Goal: Task Accomplishment & Management: Manage account settings

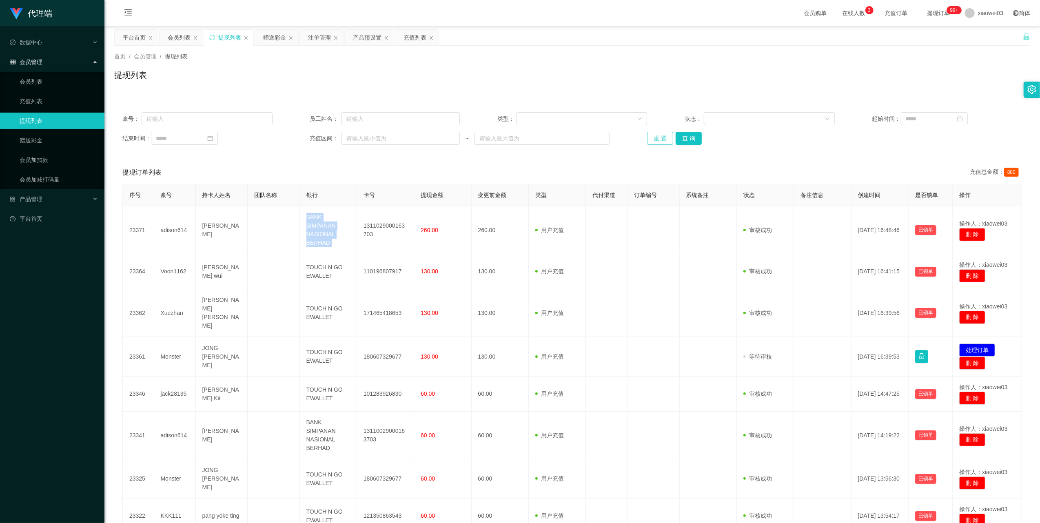
click at [659, 137] on button "重 置" at bounding box center [660, 138] width 26 height 13
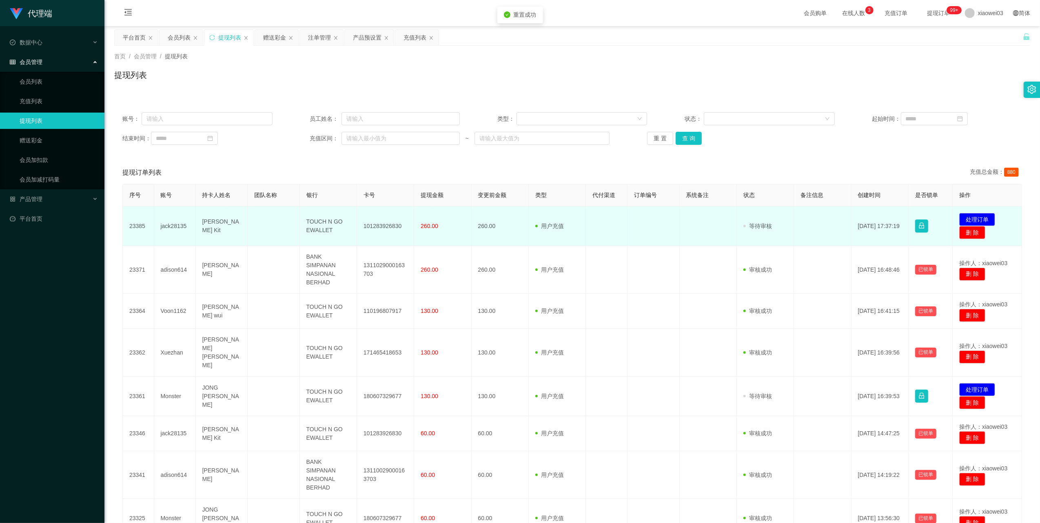
click at [381, 228] on td "101283926830" at bounding box center [385, 226] width 57 height 40
copy td "101283926830"
click at [323, 228] on td "TOUCH N GO EWALLET" at bounding box center [328, 226] width 57 height 40
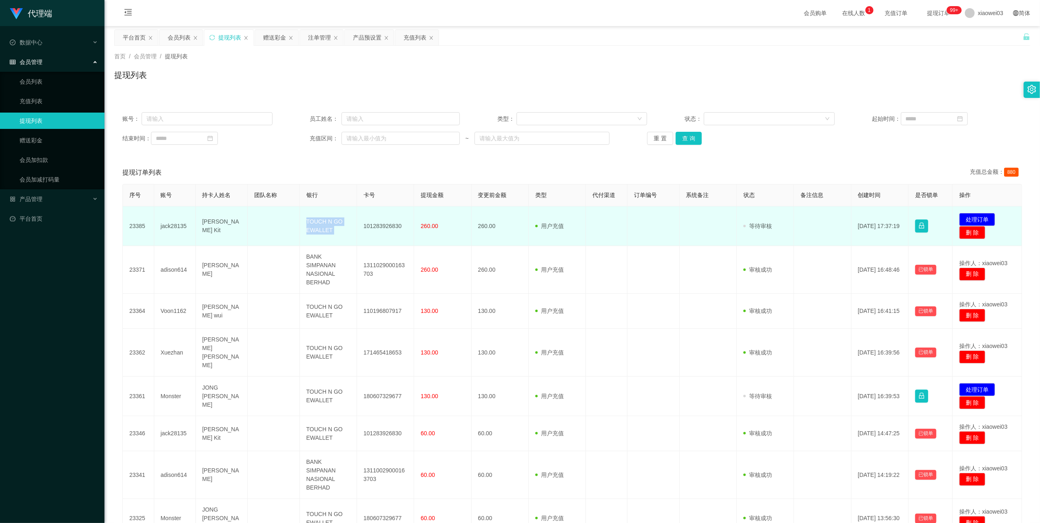
click at [323, 228] on td "TOUCH N GO EWALLET" at bounding box center [328, 226] width 57 height 40
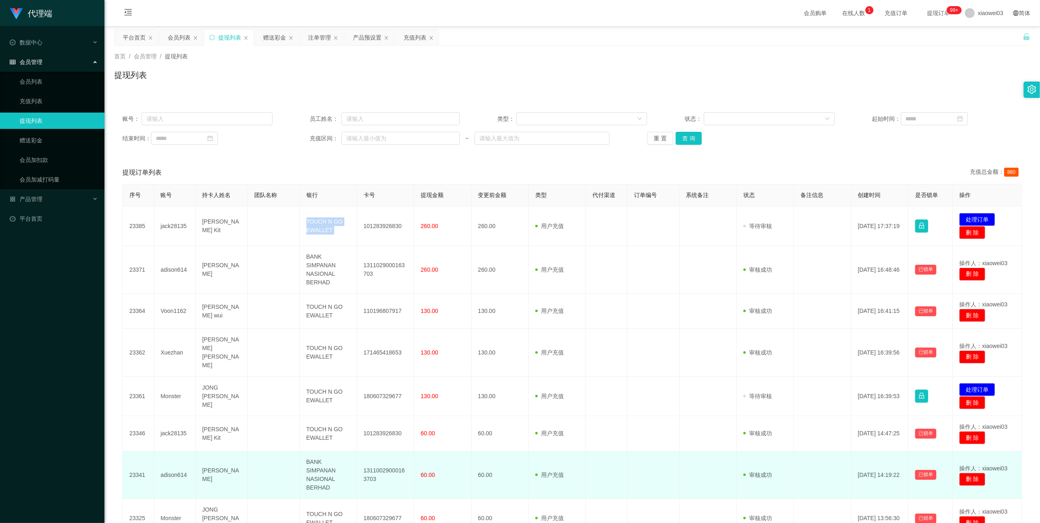
copy td "TOUCH N GO EWALLET"
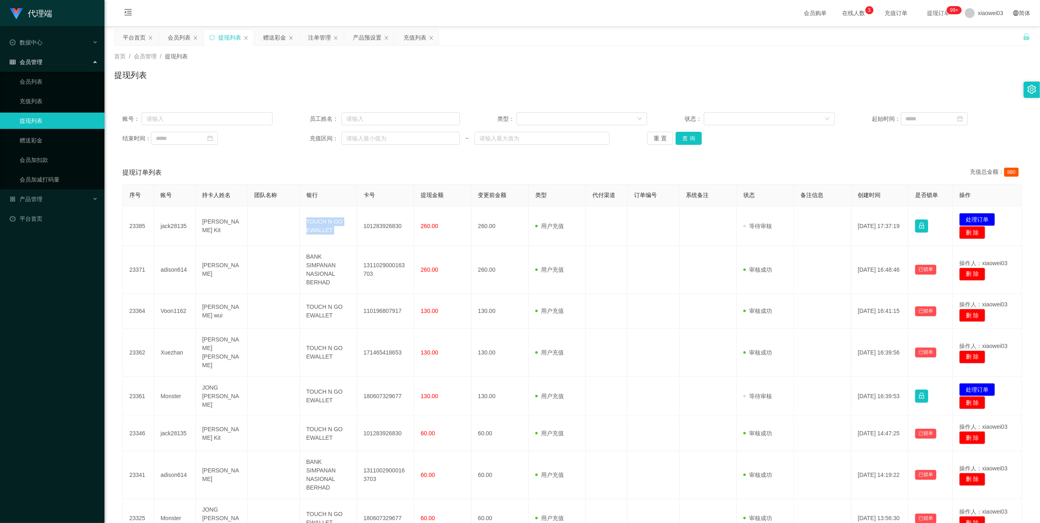
click at [812, 143] on div "结束时间： 充值区间： ~ 重 置 查 询" at bounding box center [571, 138] width 899 height 13
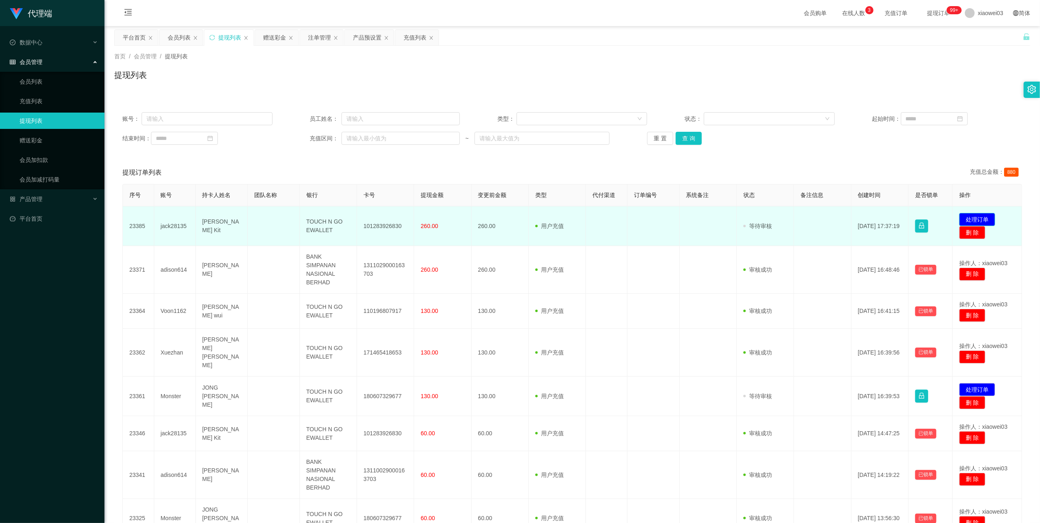
click at [959, 216] on button "处理订单" at bounding box center [977, 219] width 36 height 13
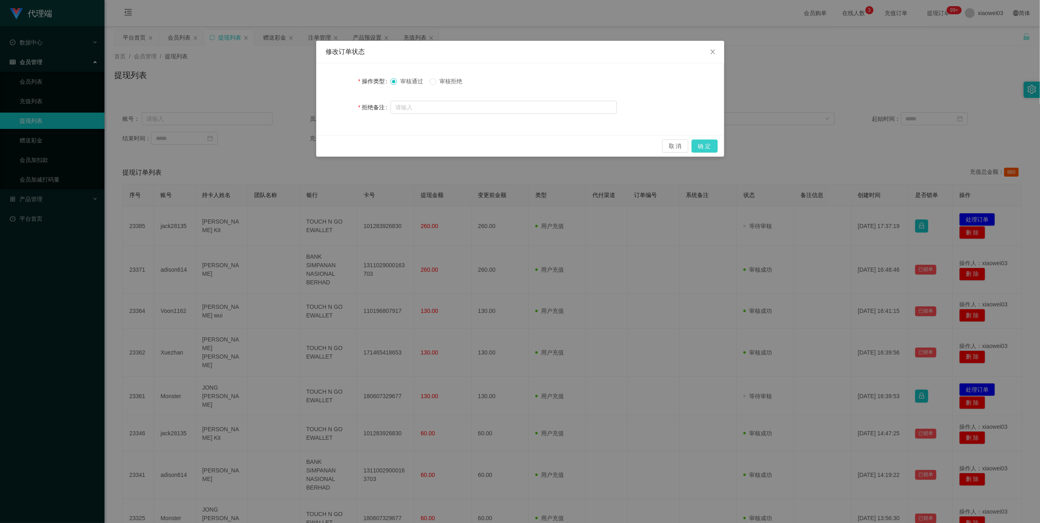
click at [698, 145] on button "确 定" at bounding box center [704, 146] width 26 height 13
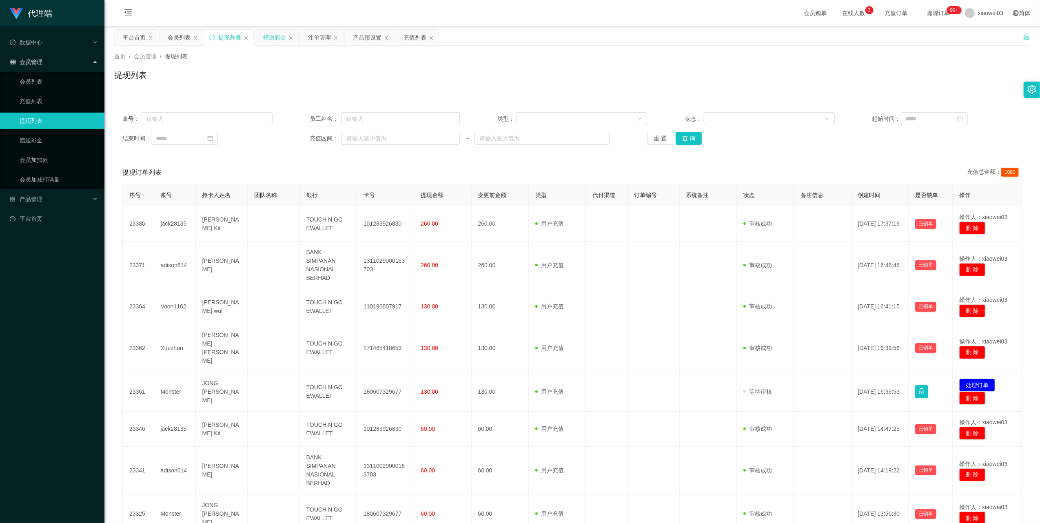
click at [273, 35] on div "赠送彩金" at bounding box center [274, 38] width 23 height 16
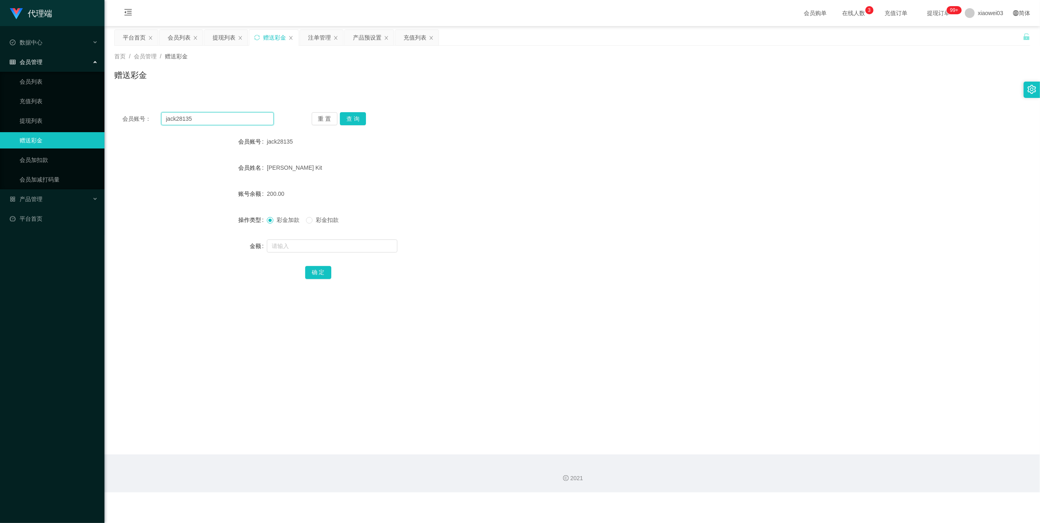
click at [232, 122] on input "jack28135" at bounding box center [217, 118] width 113 height 13
paste input "Aixiiao"
type input "Aixiiao"
click at [351, 119] on button "查 询" at bounding box center [353, 118] width 26 height 13
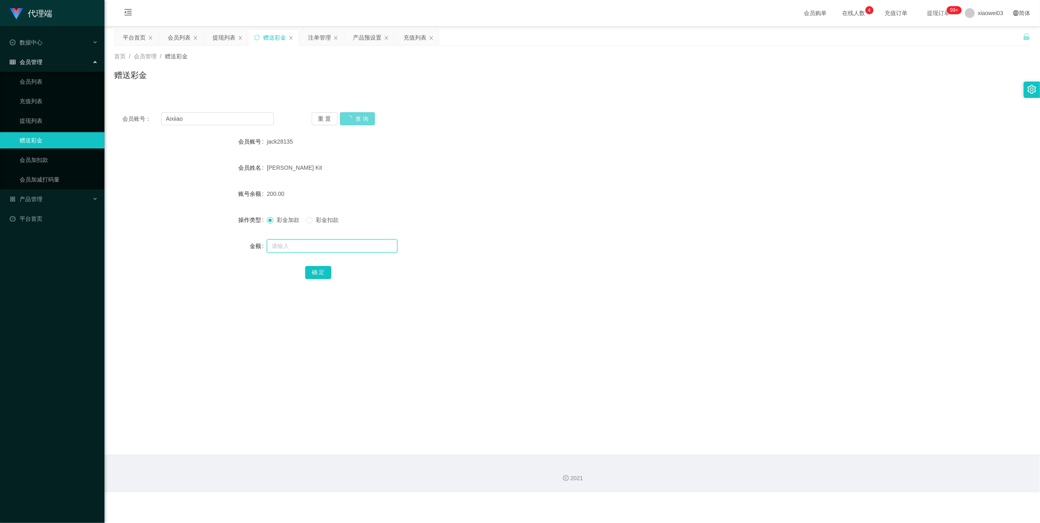
click at [317, 245] on input "text" at bounding box center [332, 245] width 131 height 13
type input "1"
type input "100"
click at [323, 273] on button "确 定" at bounding box center [318, 272] width 26 height 13
click at [213, 116] on input "Aixiiao" at bounding box center [217, 118] width 113 height 13
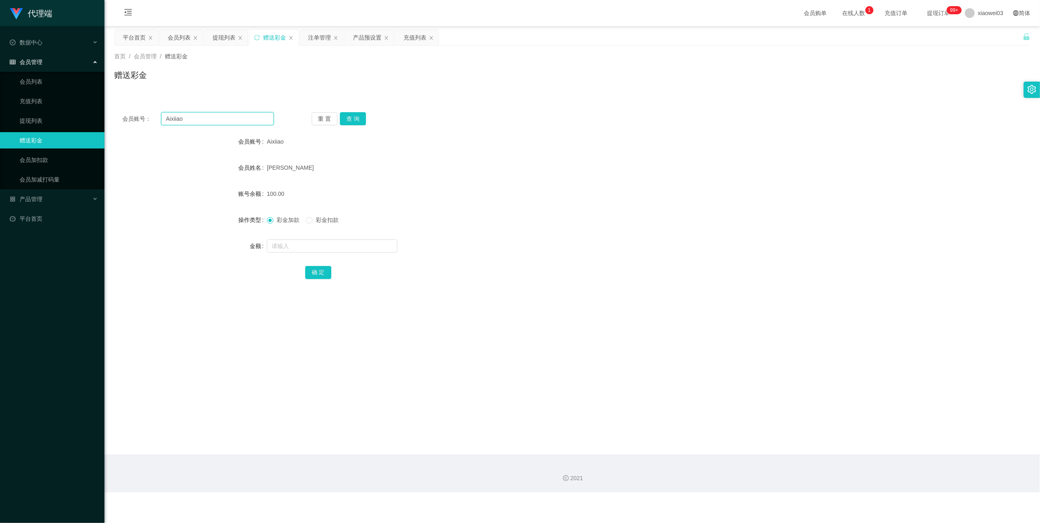
click at [213, 116] on input "Aixiiao" at bounding box center [217, 118] width 113 height 13
paste input "Caydeb"
type input "Caydeb"
click at [359, 113] on button "查 询" at bounding box center [353, 118] width 26 height 13
click at [324, 244] on input "text" at bounding box center [332, 245] width 131 height 13
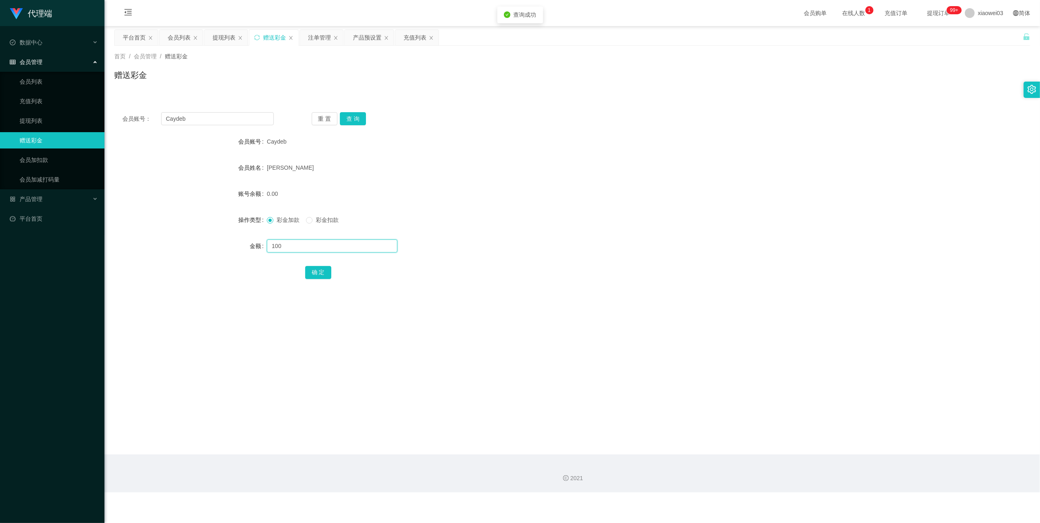
type input "100"
click at [318, 279] on div "确 定" at bounding box center [572, 272] width 534 height 16
click at [319, 274] on button "确 定" at bounding box center [318, 272] width 26 height 13
click at [218, 37] on div "提现列表" at bounding box center [224, 38] width 23 height 16
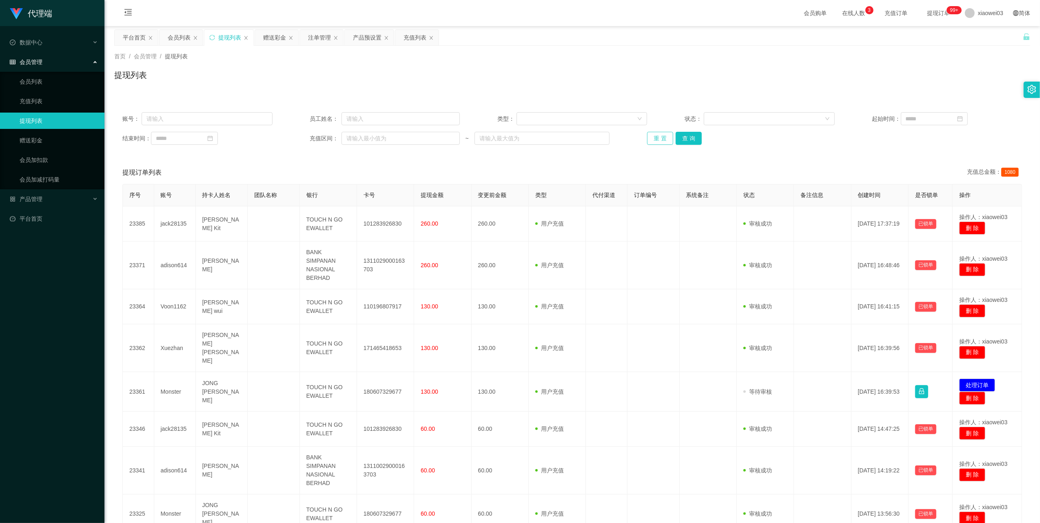
click at [655, 139] on button "重 置" at bounding box center [660, 138] width 26 height 13
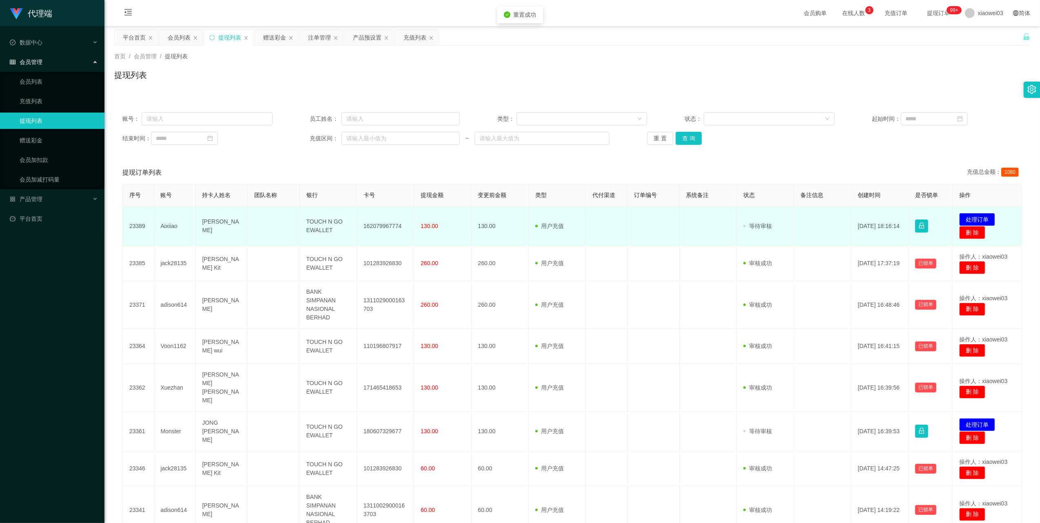
click at [387, 226] on td "162079967774" at bounding box center [385, 226] width 57 height 40
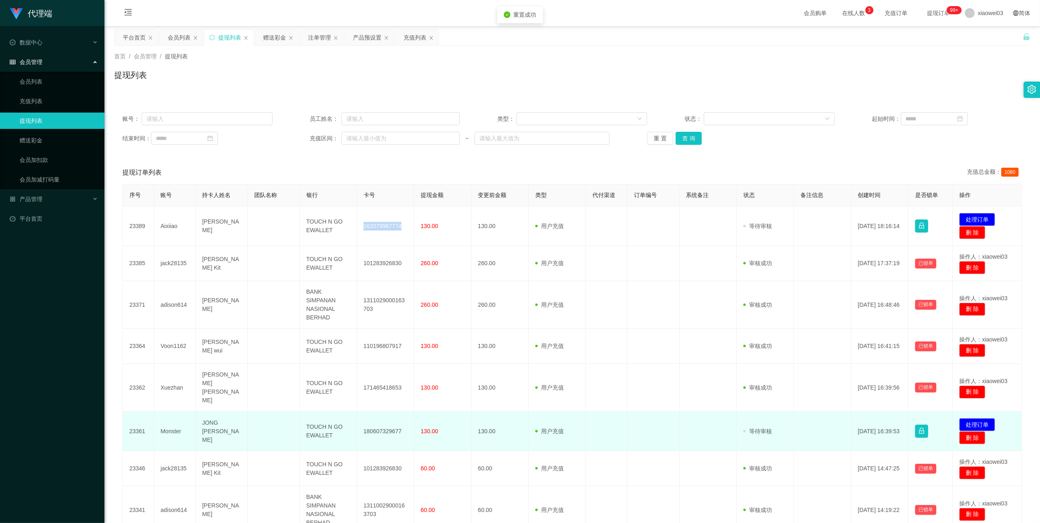
copy td "162079967774"
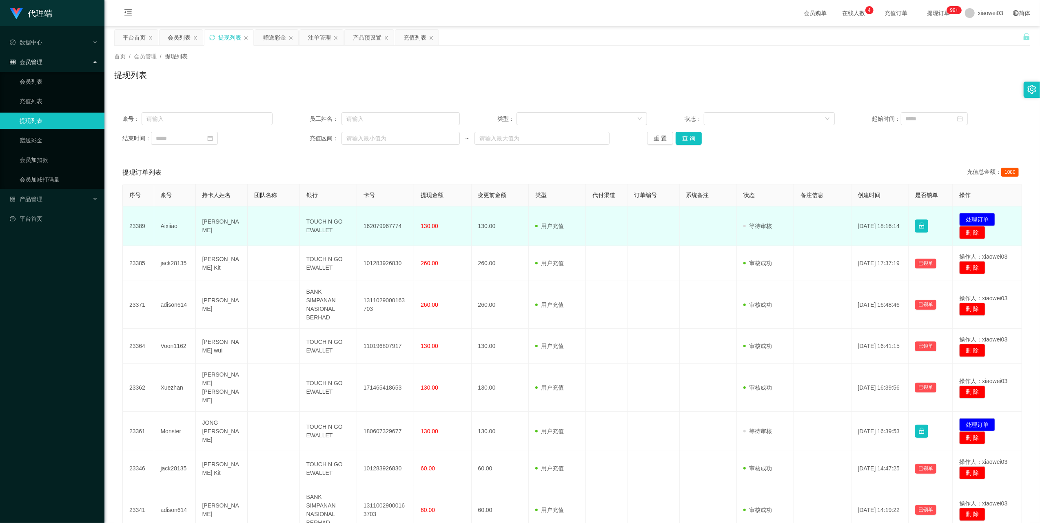
click at [323, 226] on td "TOUCH N GO EWALLET" at bounding box center [328, 226] width 57 height 40
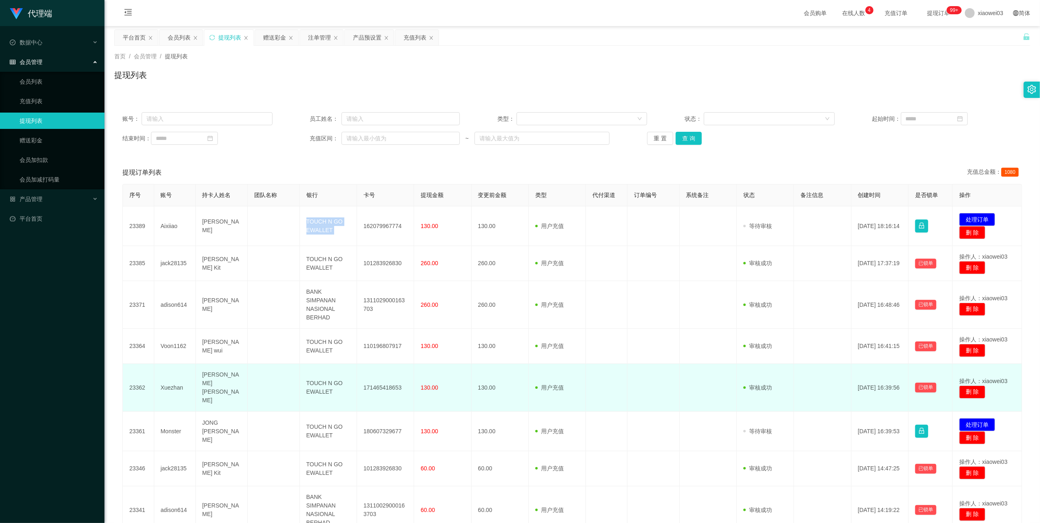
copy td "TOUCH N GO EWALLET"
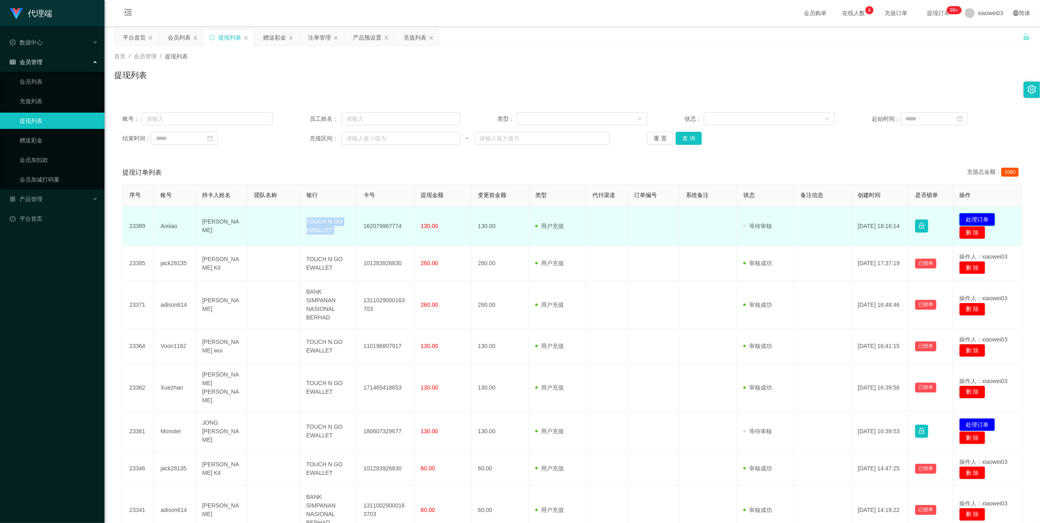
click at [965, 215] on button "处理订单" at bounding box center [977, 219] width 36 height 13
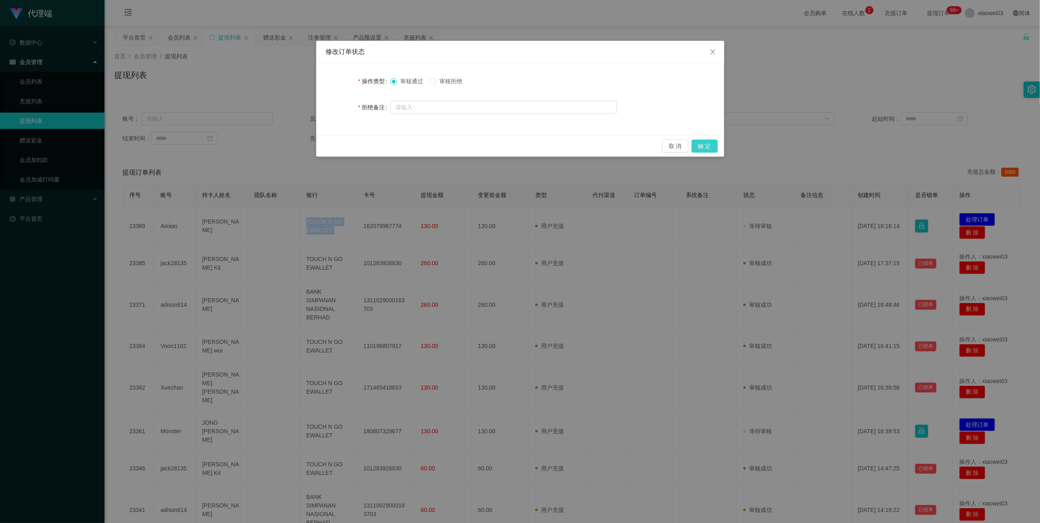
click at [711, 147] on button "确 定" at bounding box center [704, 146] width 26 height 13
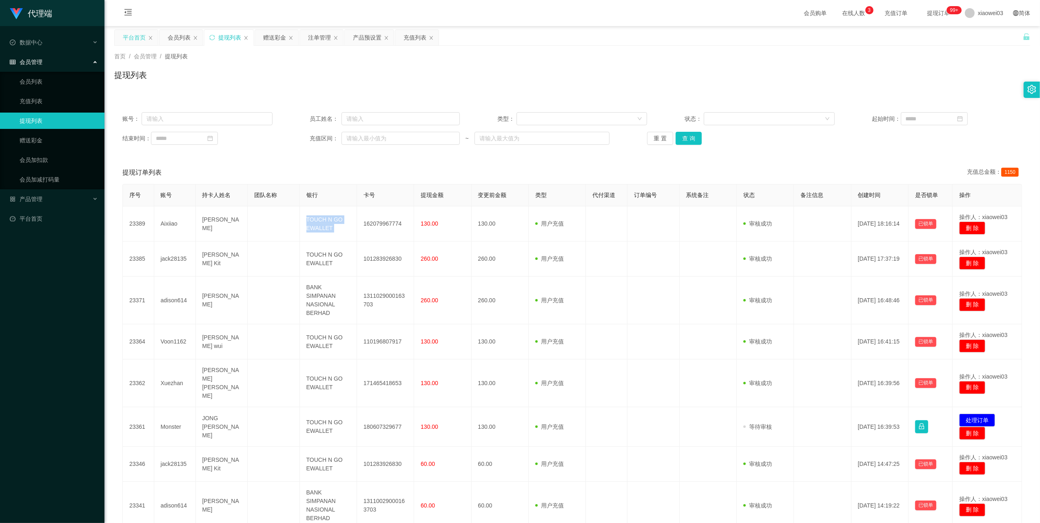
click at [130, 33] on div "平台首页" at bounding box center [134, 38] width 23 height 16
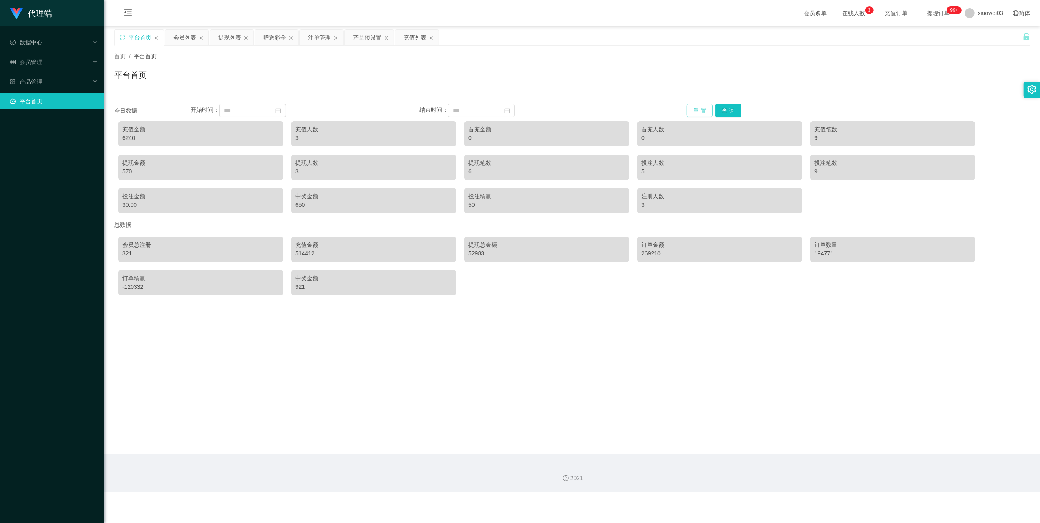
click at [697, 111] on button "重 置" at bounding box center [700, 110] width 26 height 13
click at [131, 140] on div "3620" at bounding box center [200, 138] width 157 height 9
copy div "3620"
click at [693, 108] on button "重 置" at bounding box center [700, 110] width 26 height 13
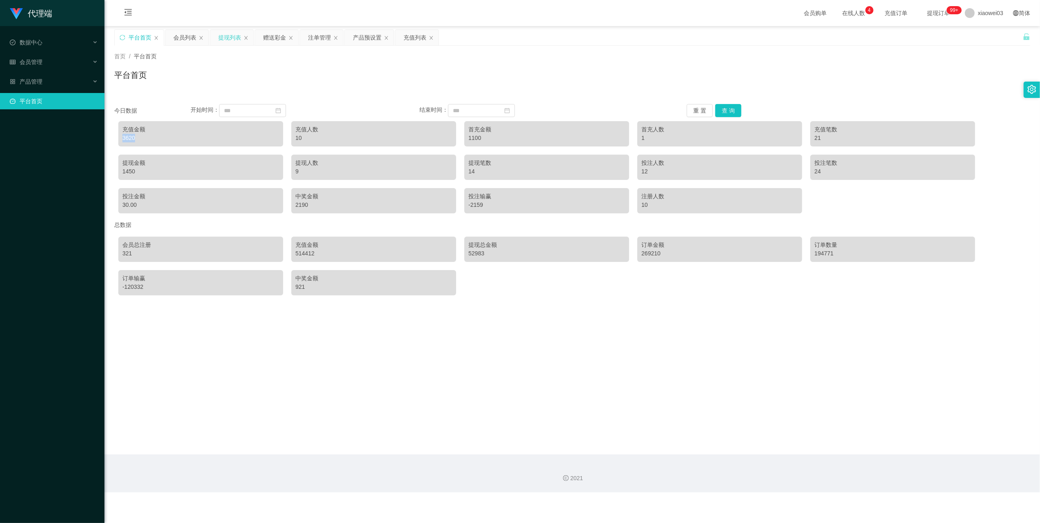
click at [225, 41] on div "提现列表" at bounding box center [229, 38] width 23 height 16
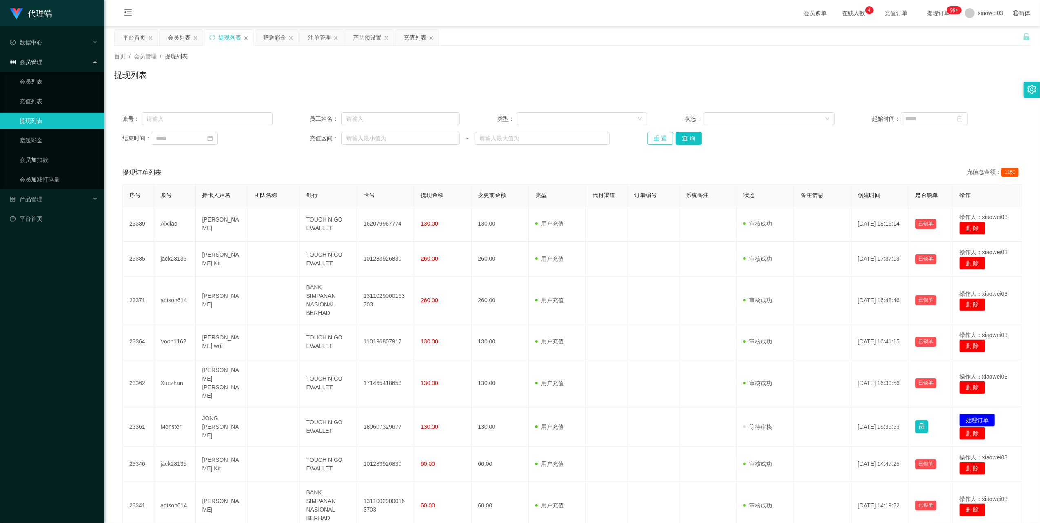
click at [658, 132] on button "重 置" at bounding box center [660, 138] width 26 height 13
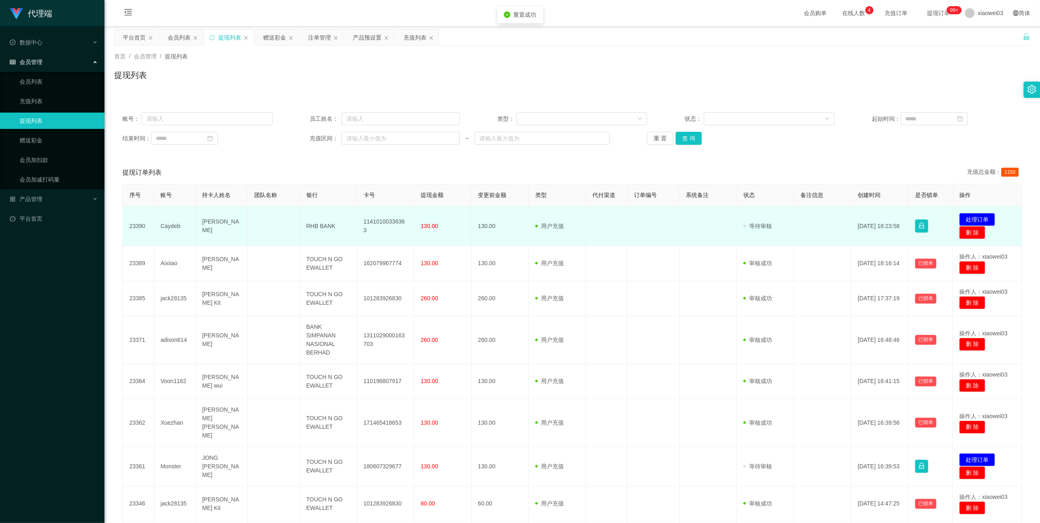
click at [387, 223] on td "11410100336363" at bounding box center [385, 226] width 57 height 40
click at [387, 224] on td "11410100336363" at bounding box center [385, 226] width 57 height 40
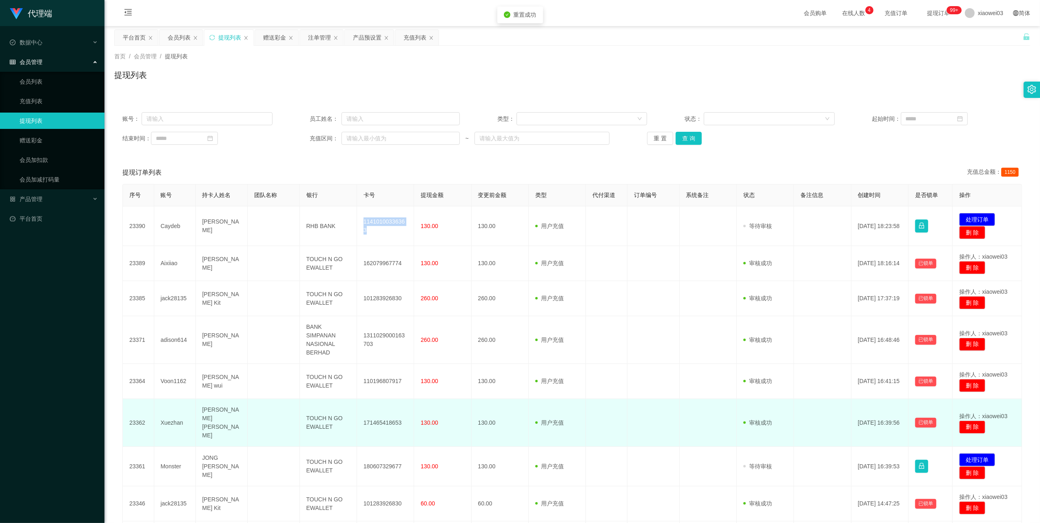
copy td "11410100336363"
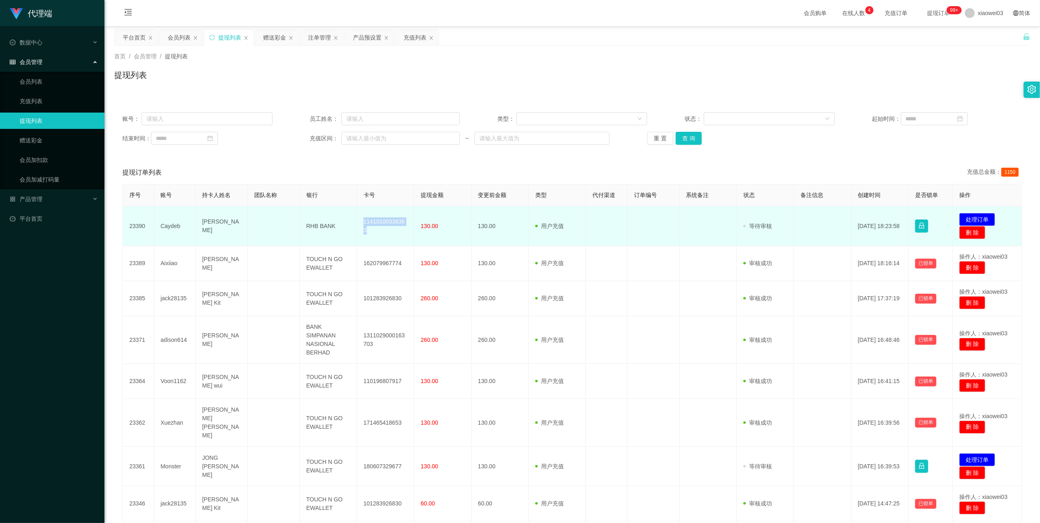
click at [310, 226] on td "RHB BANK" at bounding box center [328, 226] width 57 height 40
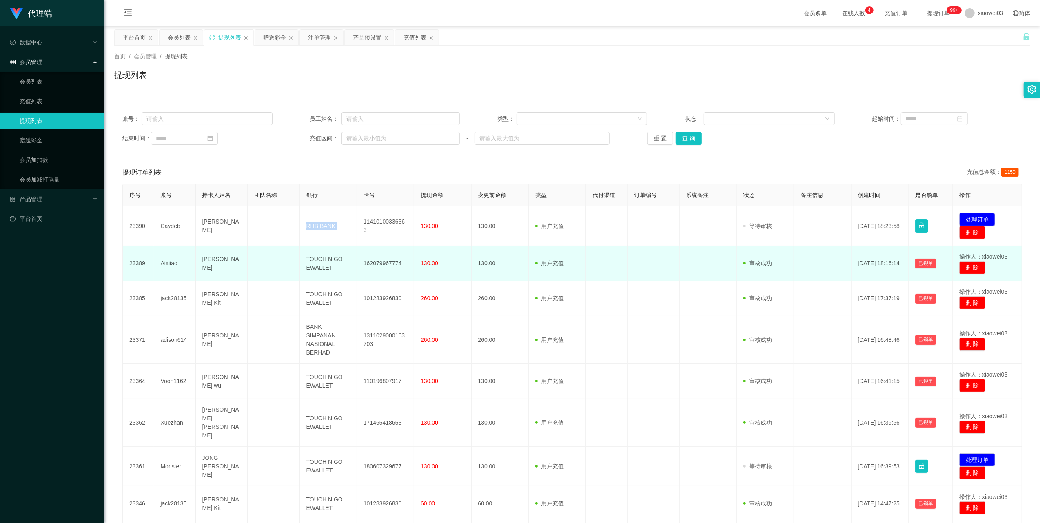
copy td "RHB BANK"
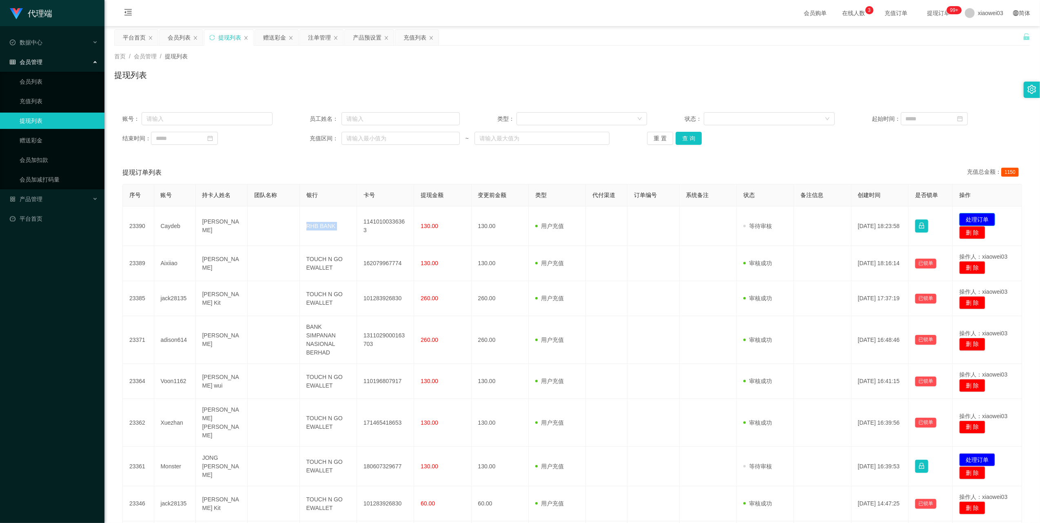
drag, startPoint x: 965, startPoint y: 215, endPoint x: 952, endPoint y: 215, distance: 13.1
click at [965, 215] on button "处理订单" at bounding box center [977, 219] width 36 height 13
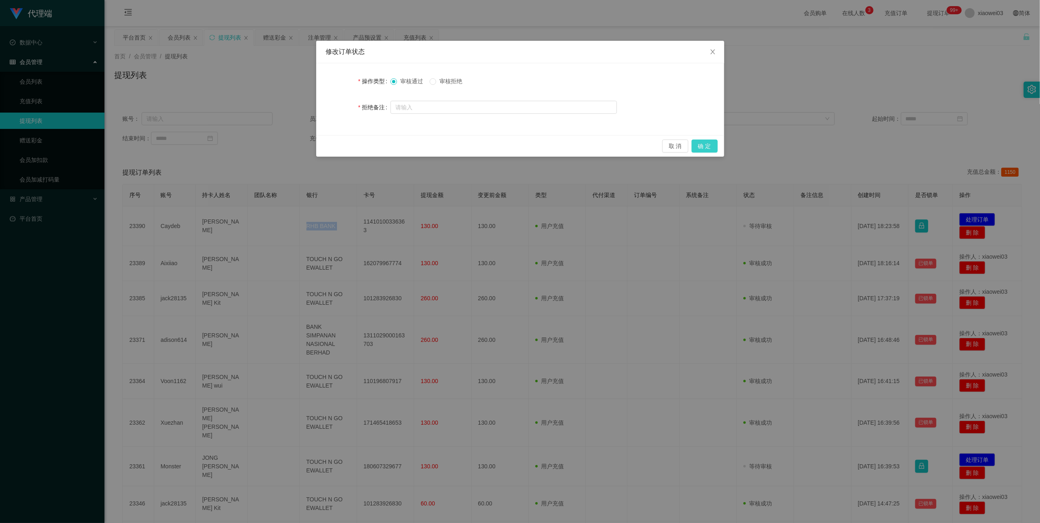
click at [707, 148] on button "确 定" at bounding box center [704, 146] width 26 height 13
